Goal: Information Seeking & Learning: Learn about a topic

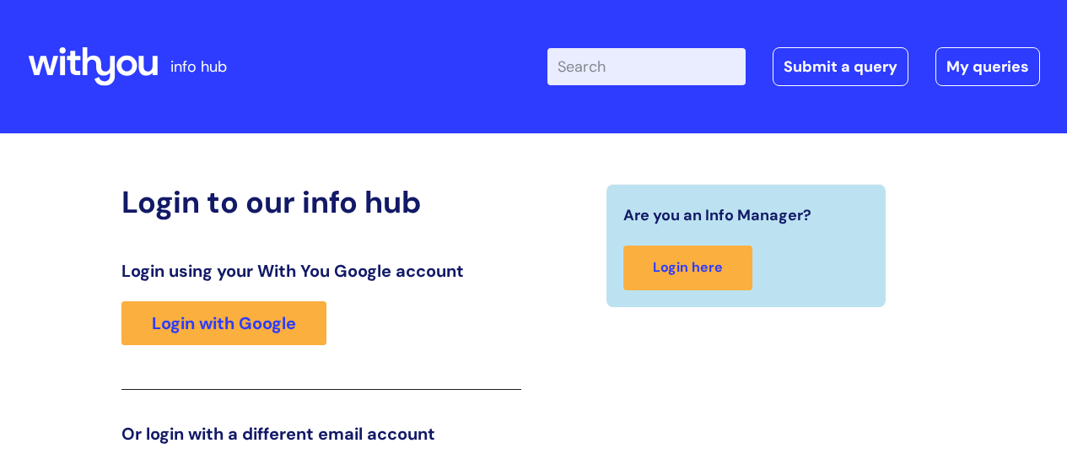
scroll to position [257, 0]
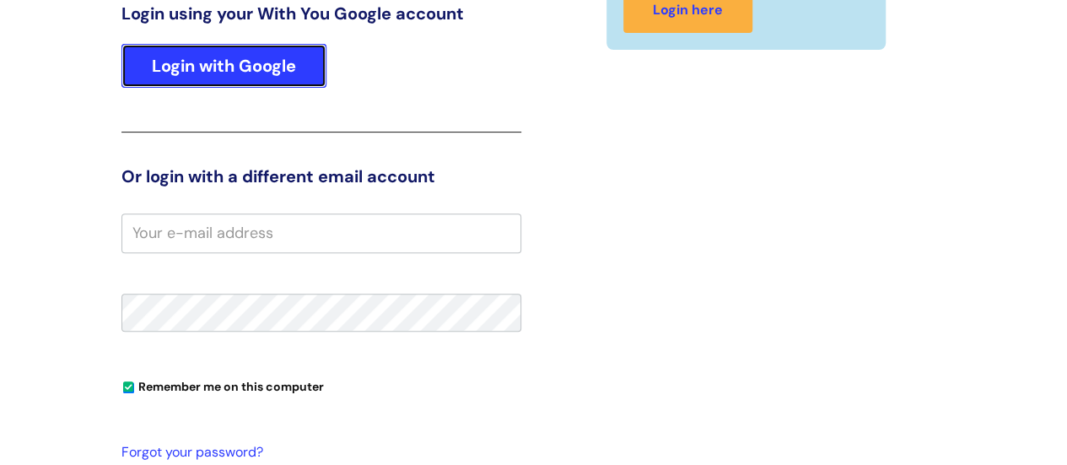
click at [229, 64] on link "Login with Google" at bounding box center [223, 66] width 205 height 44
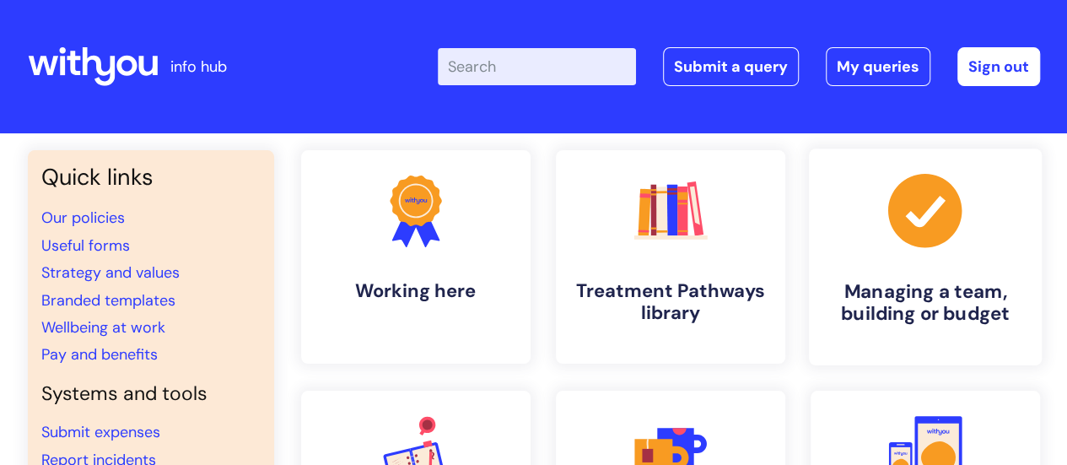
click at [924, 255] on link ".cls-1{fill:#a53144;stroke-width:0px;} Managing a team, building or budget" at bounding box center [924, 256] width 233 height 217
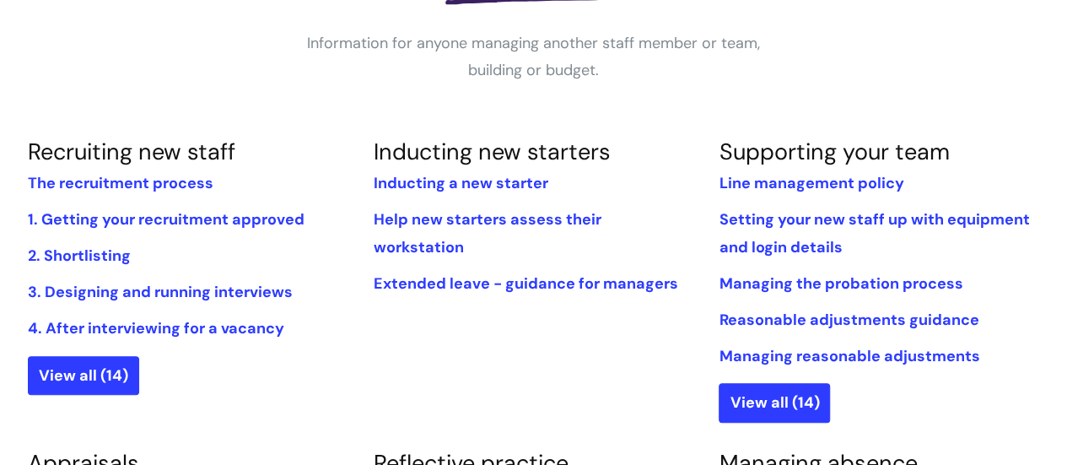
scroll to position [337, 0]
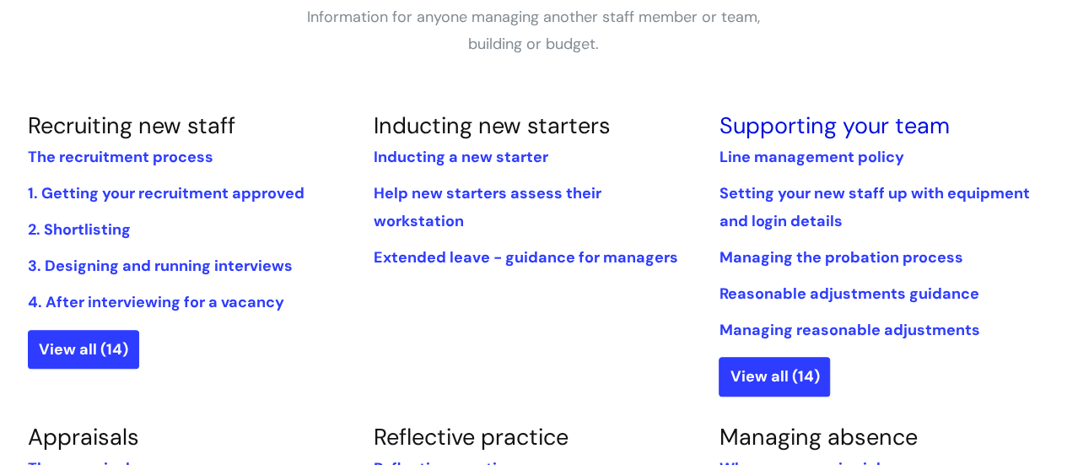
click at [836, 122] on link "Supporting your team" at bounding box center [833, 125] width 230 height 30
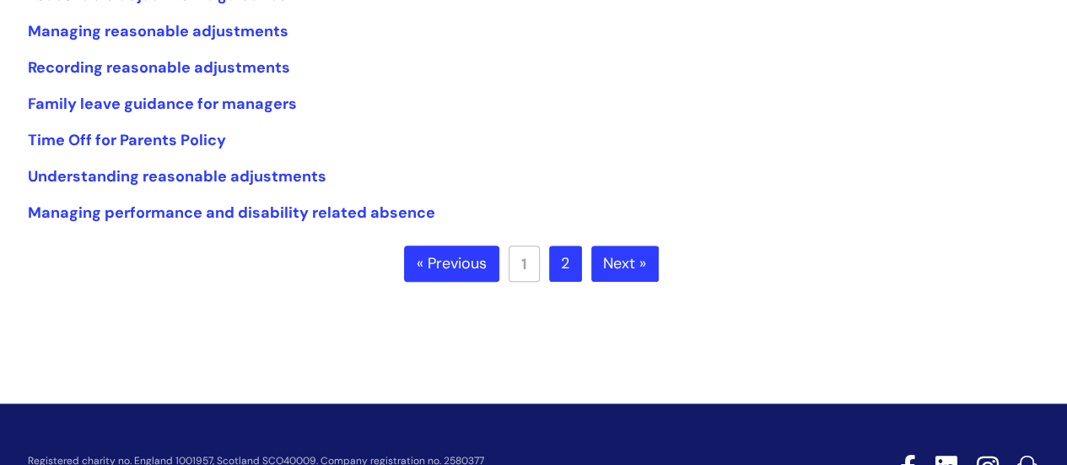
scroll to position [506, 0]
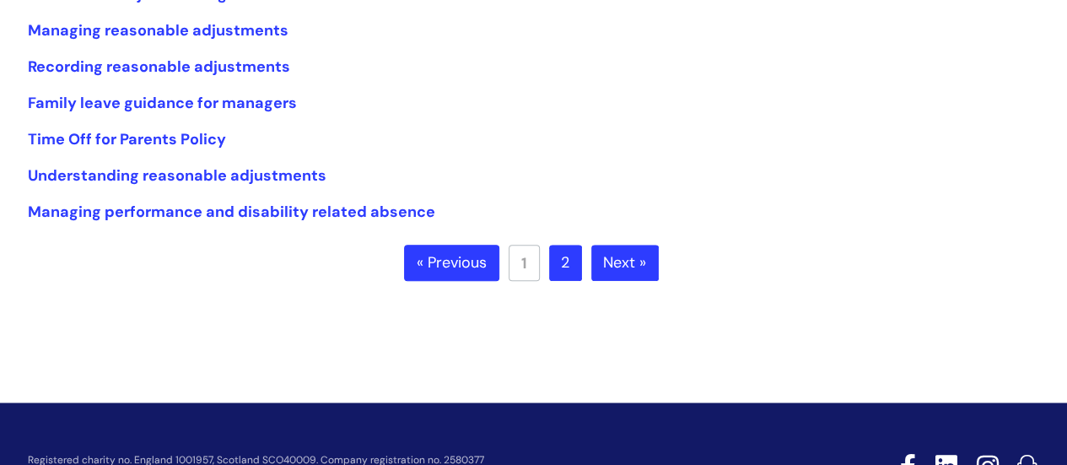
click at [621, 267] on link "Next »" at bounding box center [624, 263] width 67 height 37
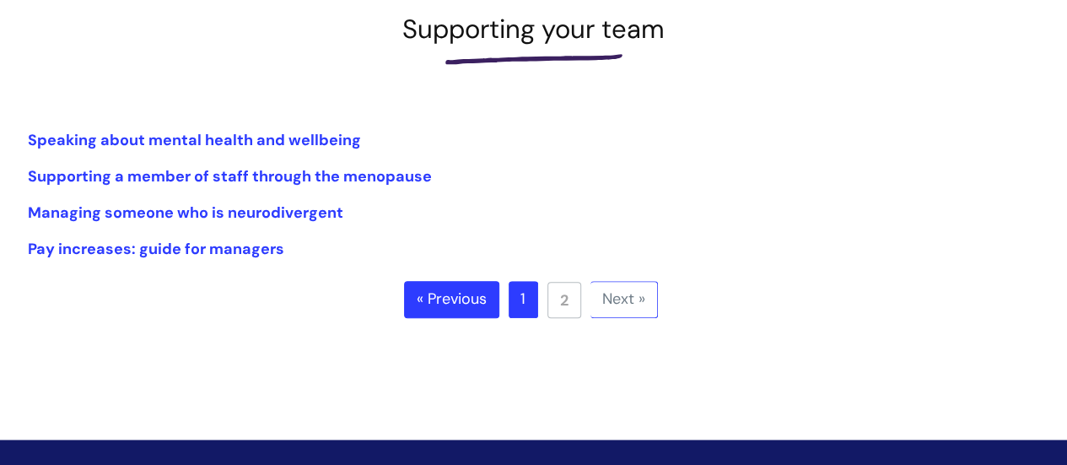
scroll to position [253, 0]
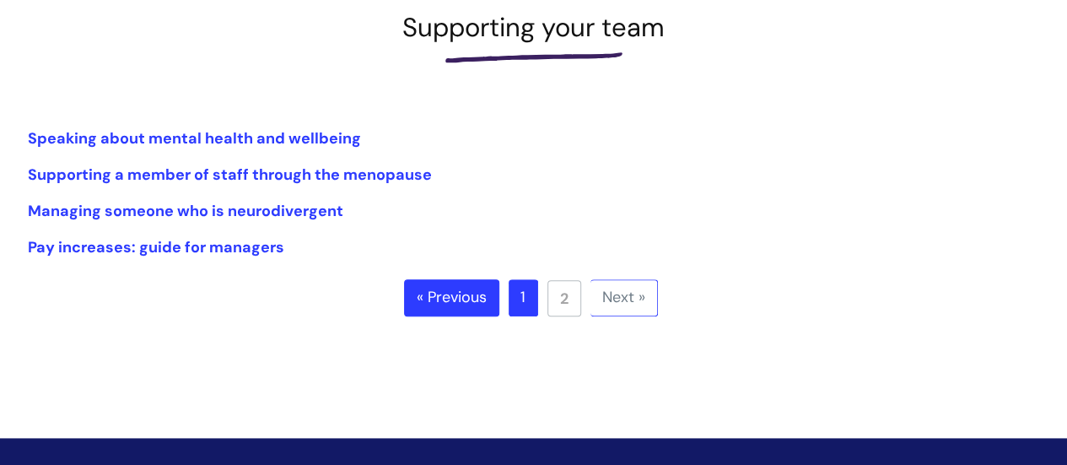
click at [460, 292] on link "« Previous" at bounding box center [451, 297] width 95 height 37
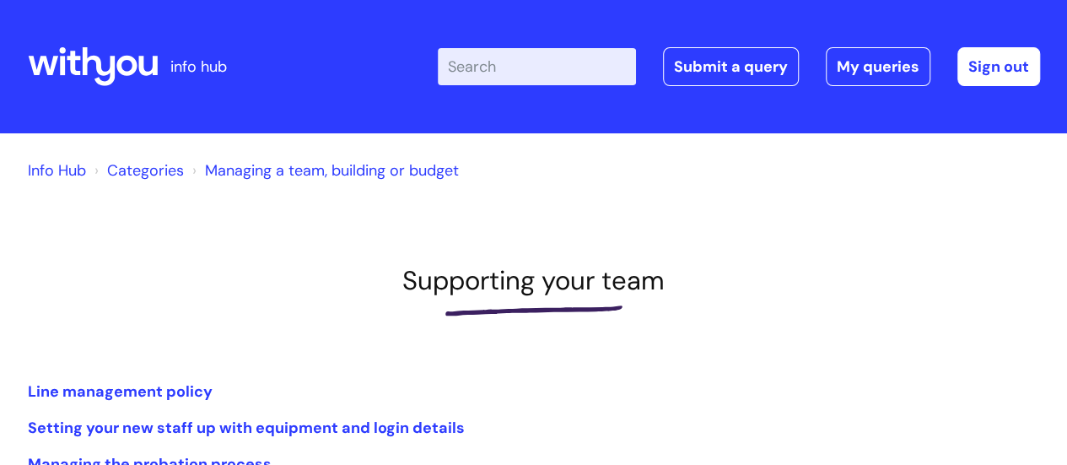
click at [520, 62] on input "Enter your search term here..." at bounding box center [537, 66] width 198 height 37
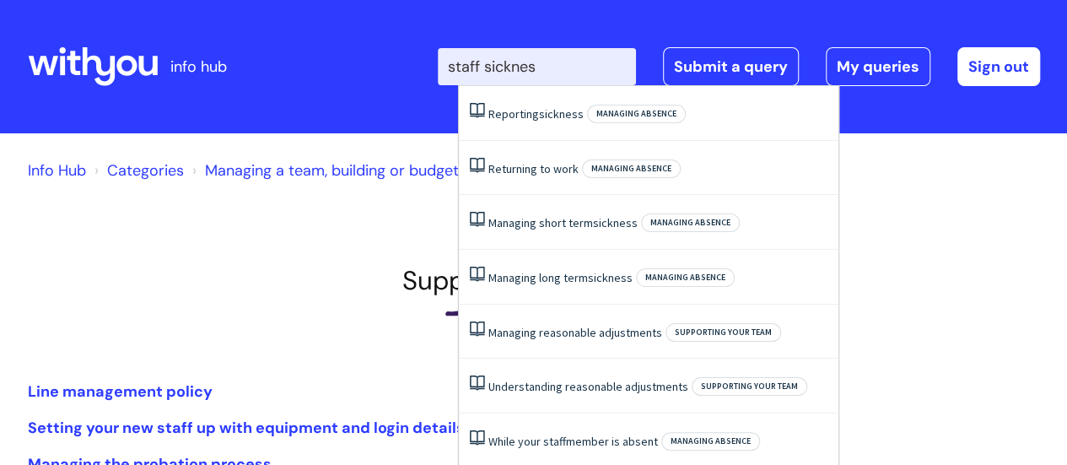
type input "staff sickness"
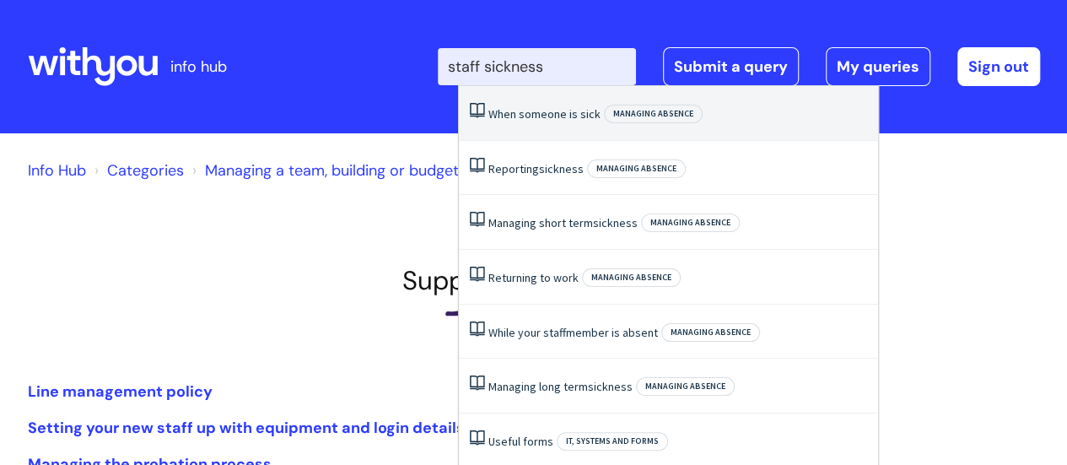
click at [530, 105] on li "When someone is sick Managing absence" at bounding box center [668, 113] width 419 height 55
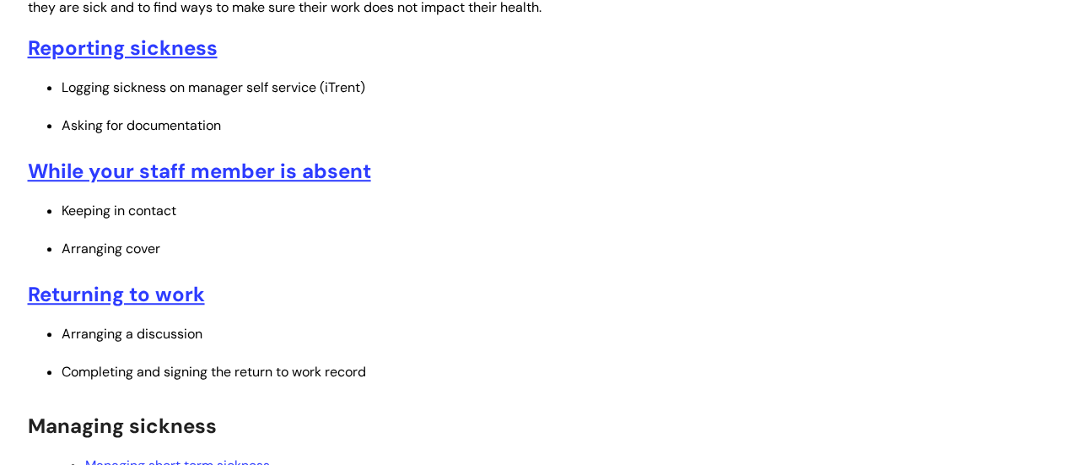
scroll to position [506, 0]
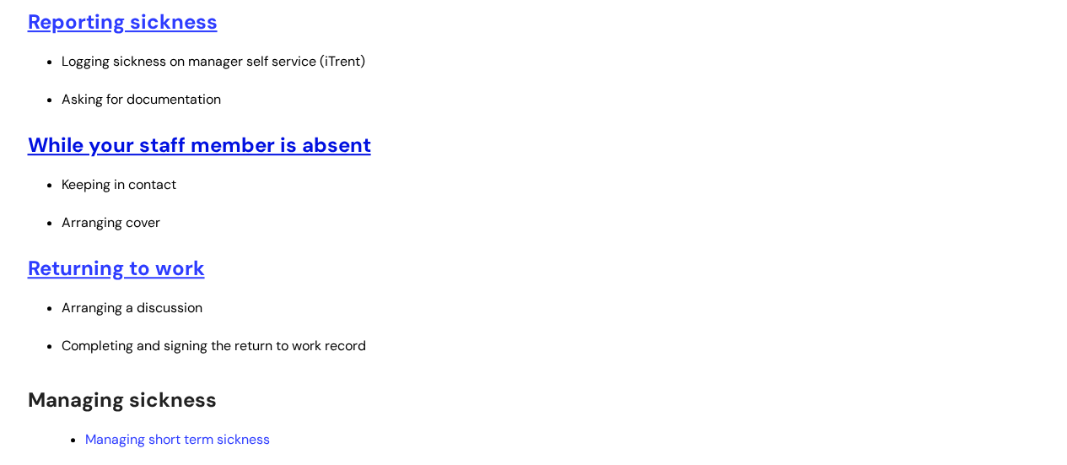
click at [205, 143] on u "While your staff member is absent" at bounding box center [199, 145] width 343 height 26
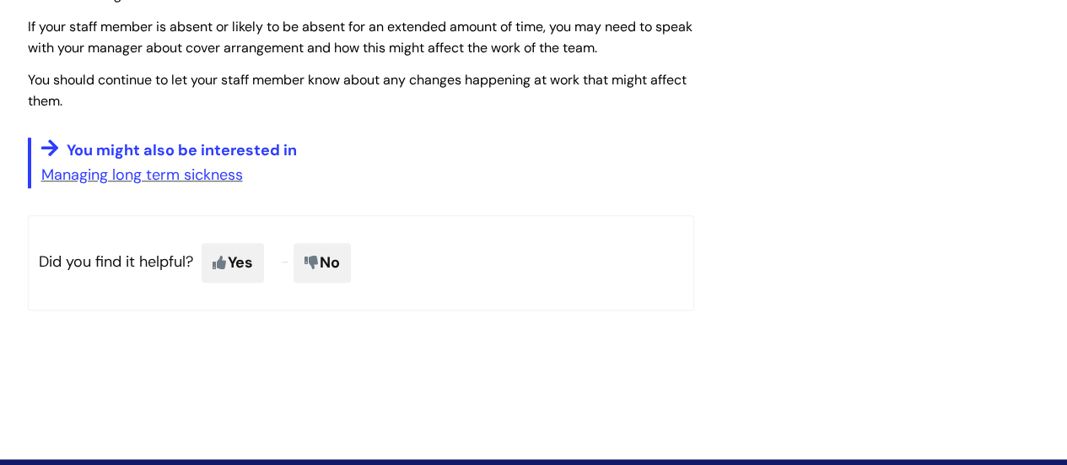
scroll to position [506, 0]
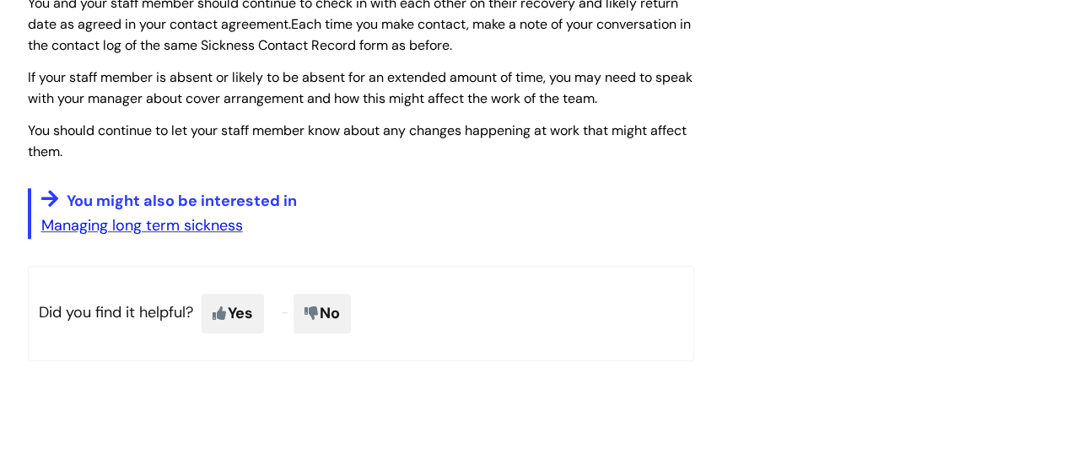
click at [172, 226] on link "Managing long term sickness" at bounding box center [142, 225] width 202 height 20
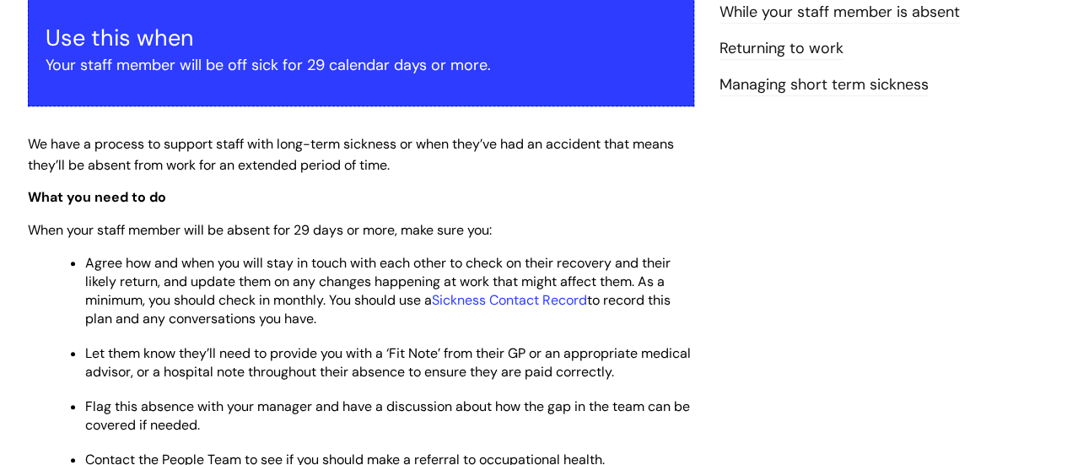
scroll to position [337, 0]
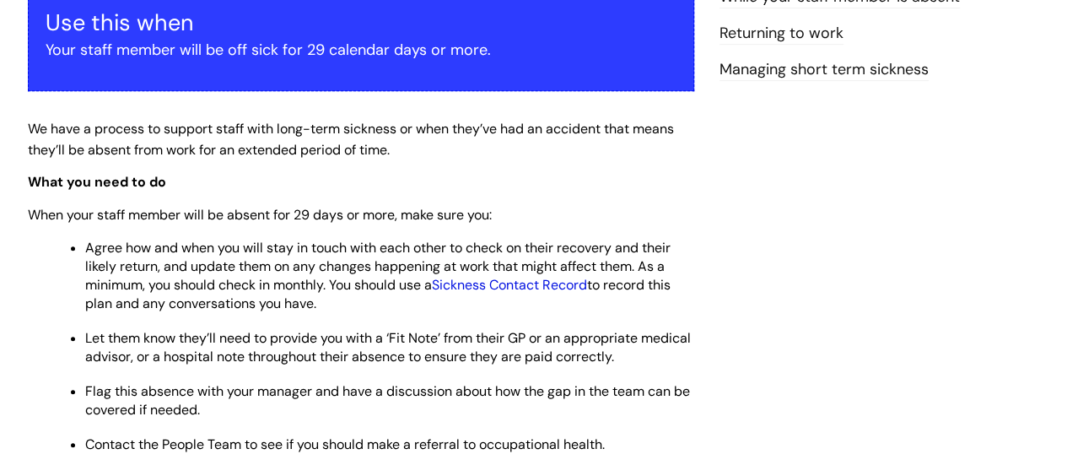
click at [524, 288] on link "Sickness Contact Record" at bounding box center [509, 285] width 155 height 18
